Goal: Task Accomplishment & Management: Use online tool/utility

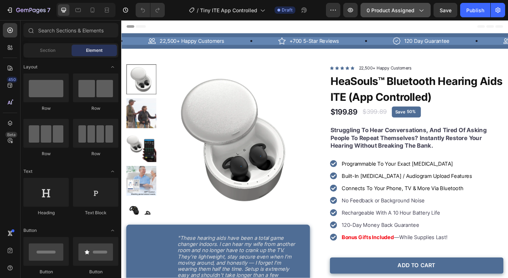
click at [407, 11] on span "0 product assigned" at bounding box center [391, 10] width 48 height 8
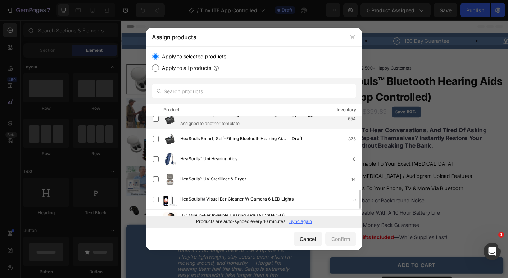
scroll to position [424, 0]
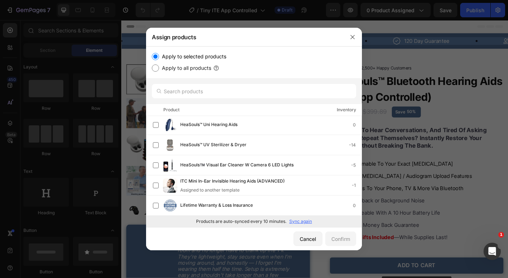
click at [298, 222] on p "Sync again" at bounding box center [300, 221] width 23 height 6
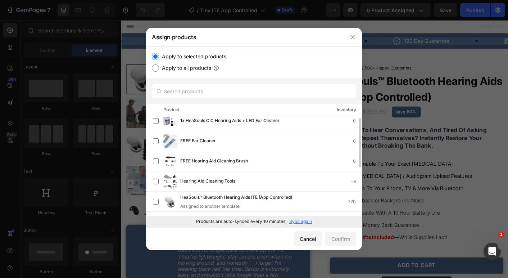
scroll to position [0, 0]
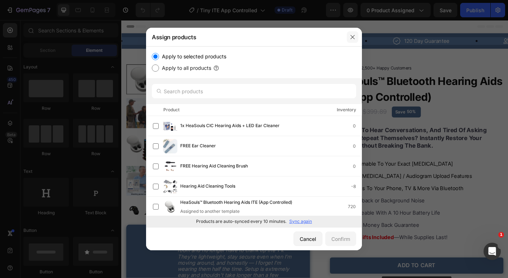
click at [355, 33] on button "button" at bounding box center [353, 37] width 12 height 12
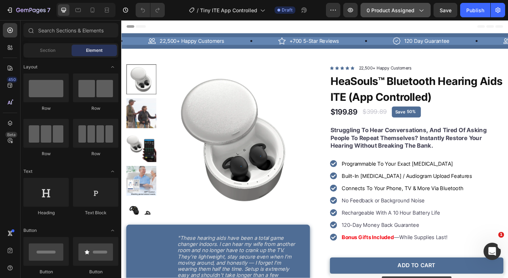
click at [416, 13] on div "0 product assigned" at bounding box center [396, 10] width 58 height 8
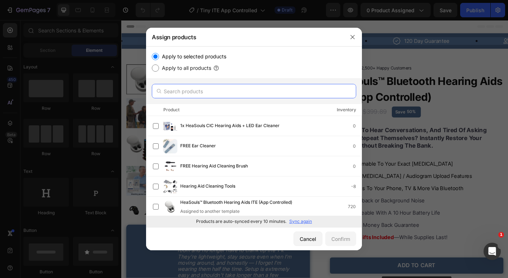
click at [259, 94] on input "text" at bounding box center [254, 91] width 204 height 14
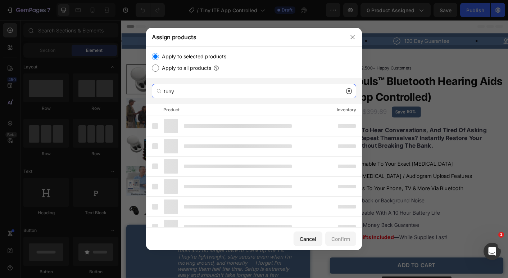
click at [261, 94] on input "tuny" at bounding box center [254, 91] width 204 height 14
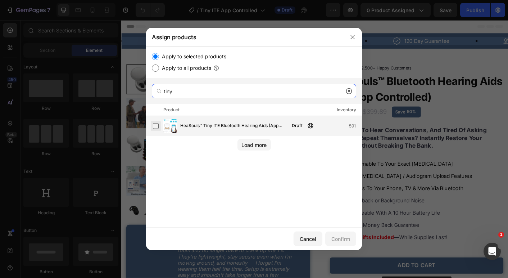
type input "tiny"
click at [158, 128] on label at bounding box center [156, 126] width 6 height 6
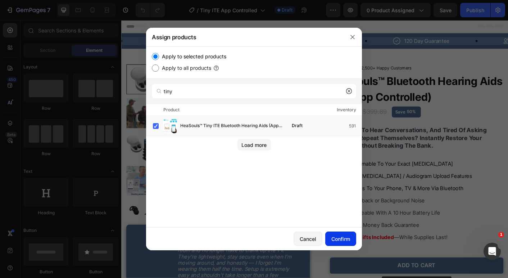
click at [331, 239] on div "Confirm" at bounding box center [340, 239] width 19 height 8
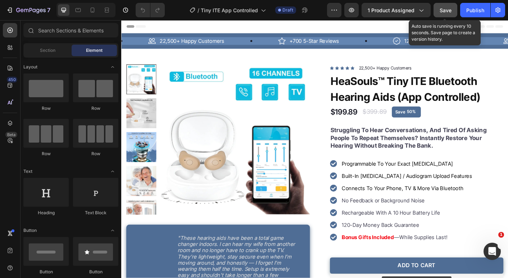
click at [451, 11] on span "Save" at bounding box center [446, 10] width 12 height 6
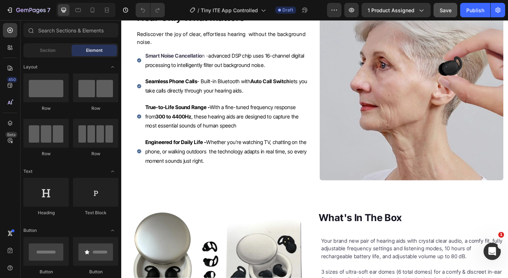
scroll to position [1747, 0]
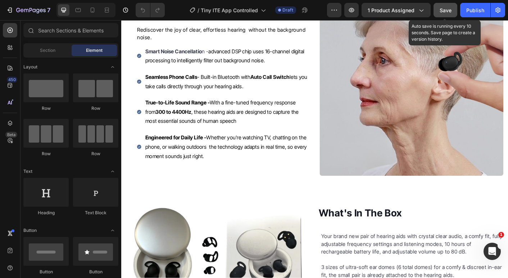
click at [442, 9] on span "Save" at bounding box center [446, 10] width 12 height 6
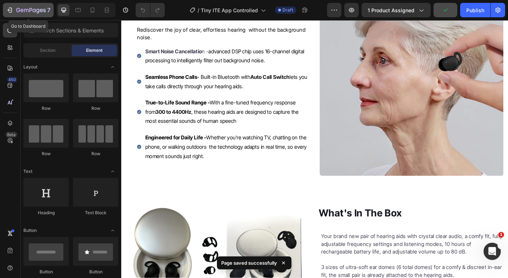
click at [9, 9] on icon "button" at bounding box center [9, 9] width 7 height 7
